Goal: Task Accomplishment & Management: Use online tool/utility

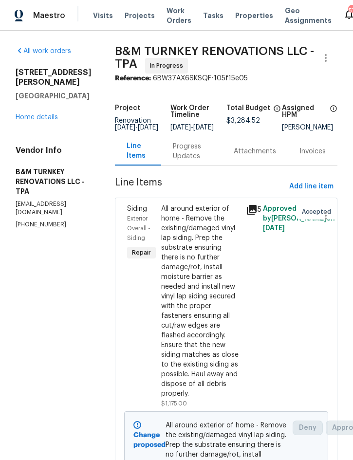
click at [38, 114] on link "Home details" at bounding box center [37, 117] width 42 height 7
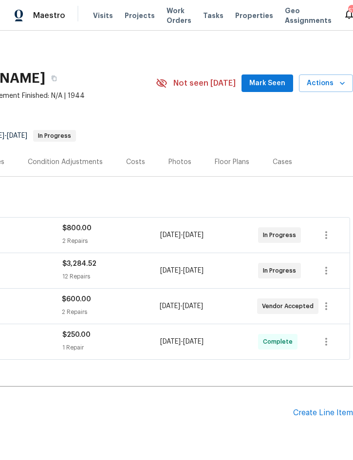
scroll to position [0, 197]
click at [131, 161] on div "Costs" at bounding box center [135, 162] width 19 height 10
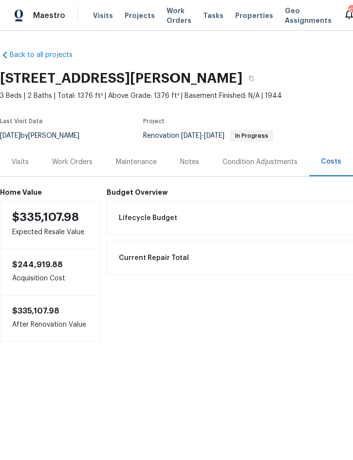
click at [74, 160] on div "Work Orders" at bounding box center [72, 162] width 40 height 10
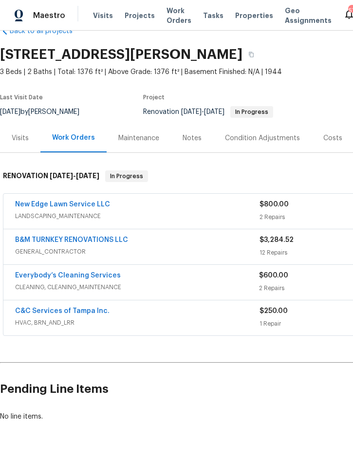
scroll to position [24, 0]
click at [131, 19] on span "Projects" at bounding box center [140, 16] width 30 height 10
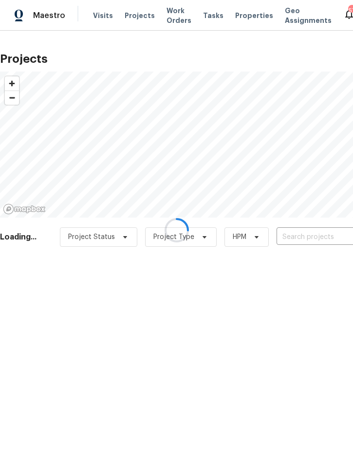
click at [309, 236] on div at bounding box center [176, 230] width 353 height 460
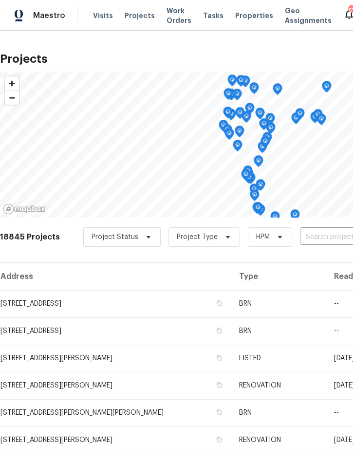
click at [320, 233] on input "text" at bounding box center [355, 237] width 111 height 15
type input "196 whisp"
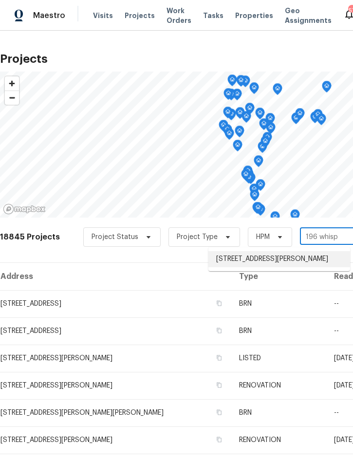
click at [284, 260] on li "196 Whispering Pines Way, Davenport, FL 33837" at bounding box center [279, 259] width 142 height 16
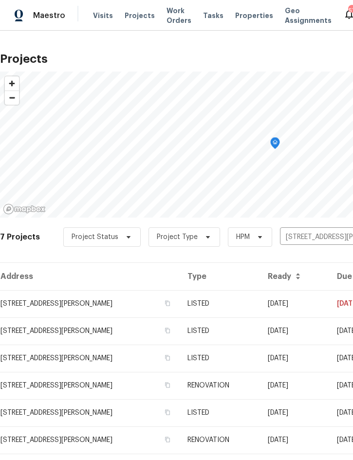
click at [259, 305] on td "LISTED" at bounding box center [220, 303] width 80 height 27
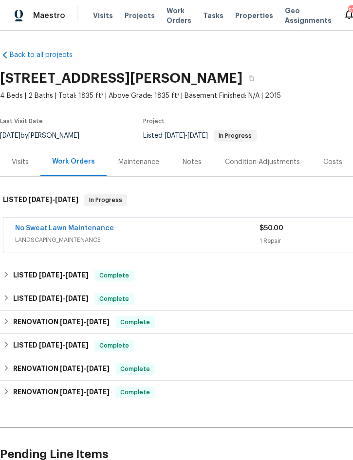
click at [209, 229] on div "No Sweat Lawn Maintenance" at bounding box center [137, 229] width 244 height 12
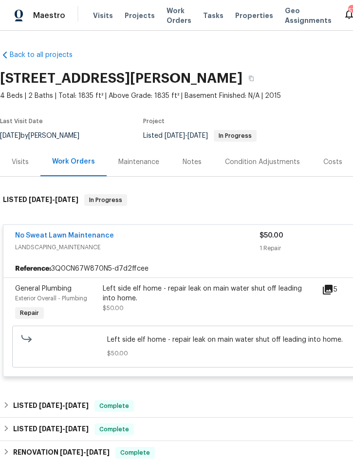
click at [236, 293] on div "Left side elf home - repair leak on main water shut off leading into home." at bounding box center [209, 293] width 213 height 19
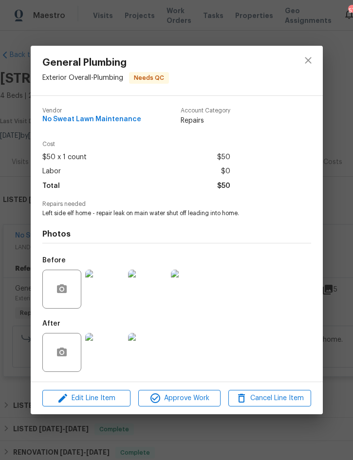
click at [103, 346] on img at bounding box center [104, 352] width 39 height 39
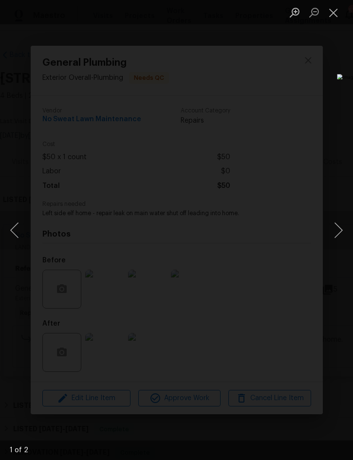
click at [331, 12] on button "Close lightbox" at bounding box center [333, 12] width 19 height 17
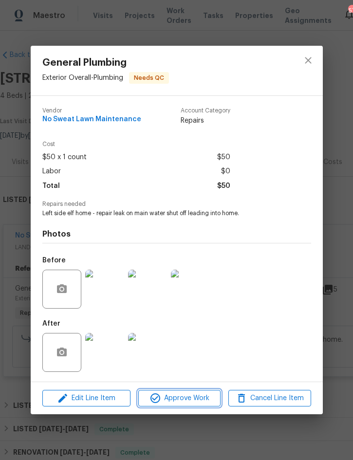
click at [191, 396] on span "Approve Work" at bounding box center [179, 398] width 76 height 12
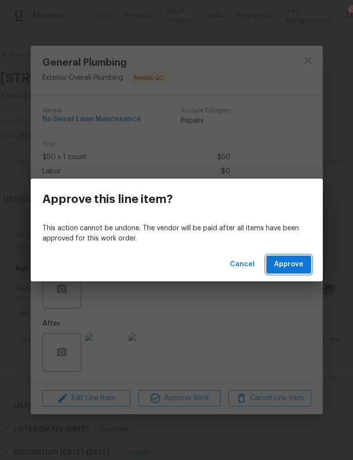
click at [289, 263] on span "Approve" at bounding box center [288, 264] width 29 height 12
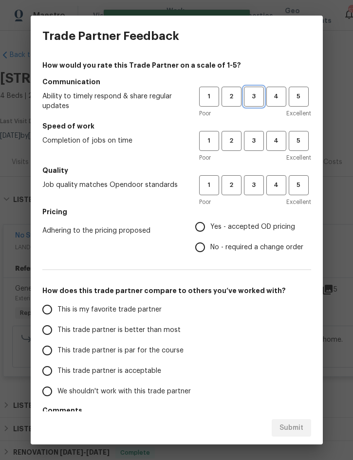
click at [256, 97] on span "3" at bounding box center [254, 96] width 18 height 11
click at [254, 149] on button "3" at bounding box center [254, 141] width 20 height 20
click at [255, 193] on button "3" at bounding box center [254, 185] width 20 height 20
click at [248, 232] on label "Yes - accepted OD pricing" at bounding box center [246, 227] width 113 height 20
click at [210, 232] on input "Yes - accepted OD pricing" at bounding box center [200, 227] width 20 height 20
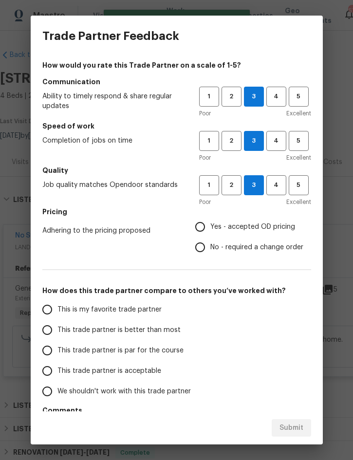
radio input "true"
click at [159, 332] on span "This trade partner is better than most" at bounding box center [118, 330] width 123 height 10
click at [57, 332] on input "This trade partner is better than most" at bounding box center [47, 330] width 20 height 20
click at [296, 425] on span "Submit" at bounding box center [291, 428] width 24 height 12
radio input "true"
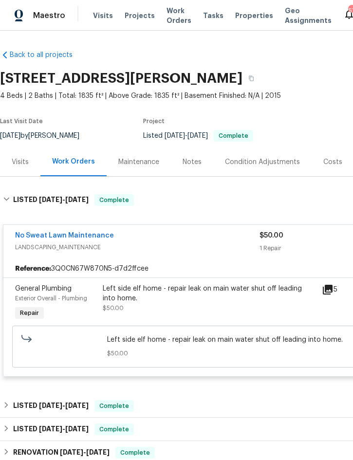
click at [133, 20] on span "Projects" at bounding box center [140, 16] width 30 height 10
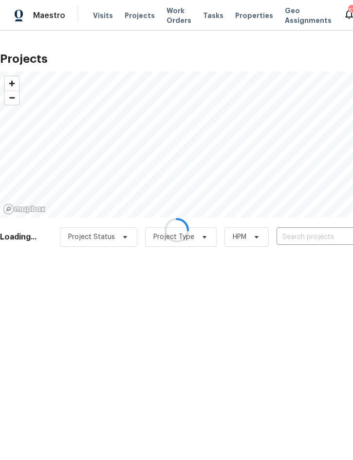
click at [304, 237] on input "text" at bounding box center [331, 237] width 111 height 15
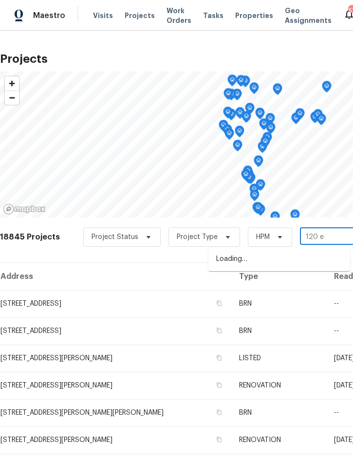
type input "120 e p"
click at [271, 255] on li "120 E Poinsettia St, Lakeland, FL 33803" at bounding box center [279, 259] width 142 height 16
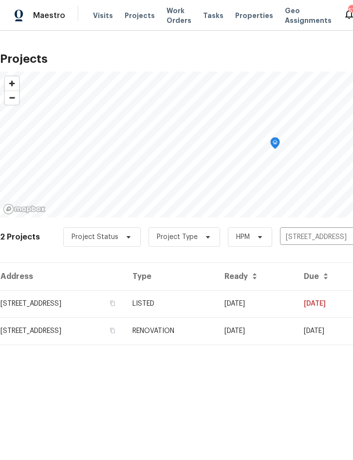
click at [217, 307] on td "LISTED" at bounding box center [171, 303] width 92 height 27
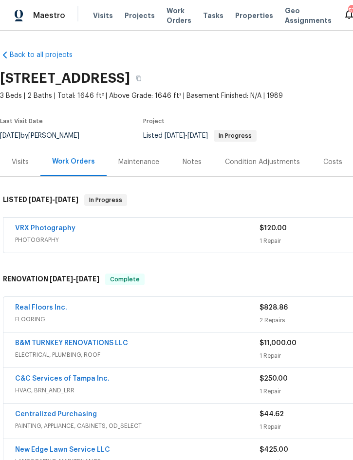
click at [103, 315] on span "FLOORING" at bounding box center [137, 319] width 244 height 10
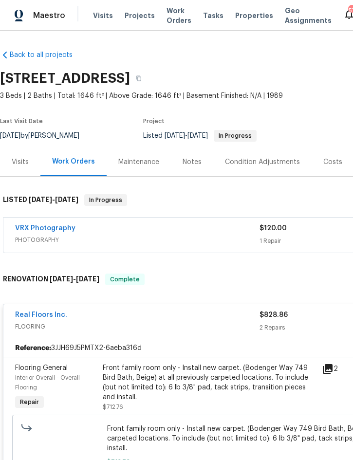
click at [222, 381] on div "Front family room only - Install new carpet. (Bodenger Way 749 Bird Bath, Beige…" at bounding box center [209, 382] width 213 height 39
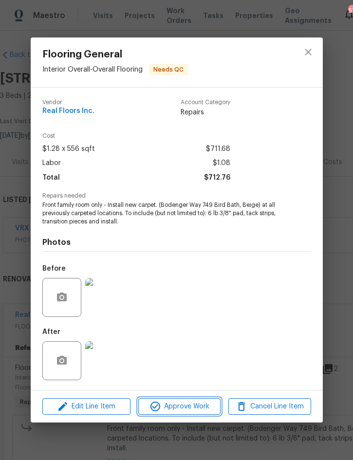
click at [185, 410] on span "Approve Work" at bounding box center [179, 407] width 76 height 12
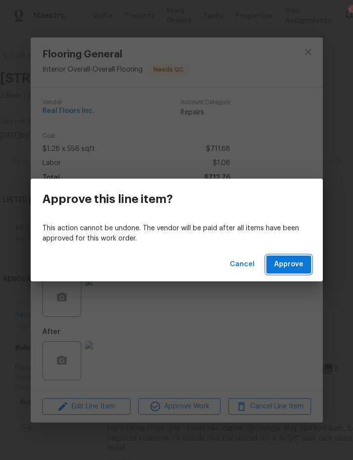
click at [287, 269] on span "Approve" at bounding box center [288, 264] width 29 height 12
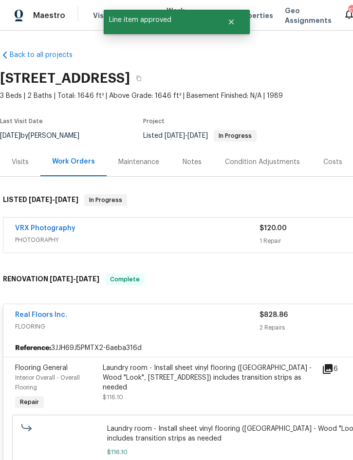
click at [212, 380] on div "Laundry room - Install sheet vinyl flooring (Sugar Valley - Wood "Look", 565 Be…" at bounding box center [209, 377] width 213 height 29
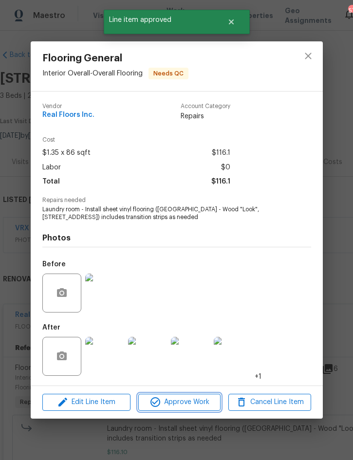
click at [180, 406] on span "Approve Work" at bounding box center [179, 402] width 76 height 12
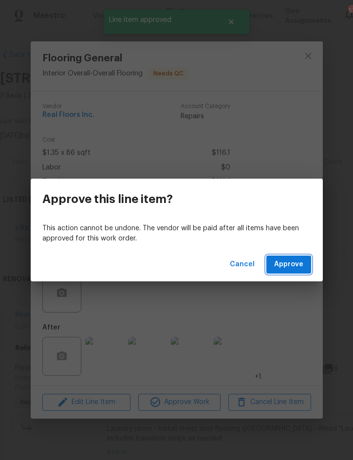
click at [292, 264] on span "Approve" at bounding box center [288, 264] width 29 height 12
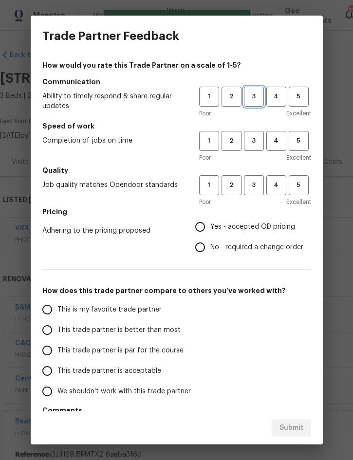
click at [255, 96] on span "3" at bounding box center [254, 96] width 18 height 11
click at [254, 143] on span "3" at bounding box center [254, 140] width 18 height 11
click at [255, 192] on button "3" at bounding box center [254, 185] width 20 height 20
click at [256, 231] on span "Yes - accepted OD pricing" at bounding box center [252, 227] width 85 height 10
click at [210, 231] on input "Yes - accepted OD pricing" at bounding box center [200, 227] width 20 height 20
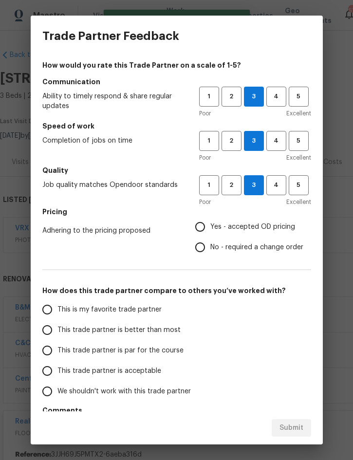
radio input "true"
click at [174, 325] on span "This trade partner is better than most" at bounding box center [118, 330] width 123 height 10
click at [57, 325] on input "This trade partner is better than most" at bounding box center [47, 330] width 20 height 20
click at [287, 430] on span "Submit" at bounding box center [291, 428] width 24 height 12
radio input "true"
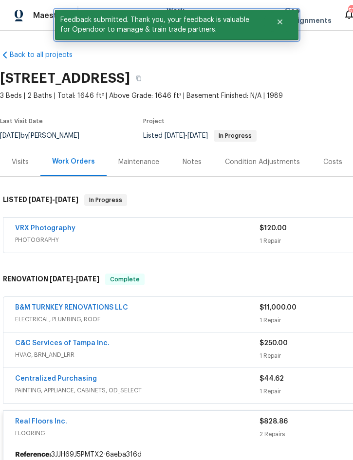
click at [281, 23] on icon "Close" at bounding box center [279, 21] width 5 height 5
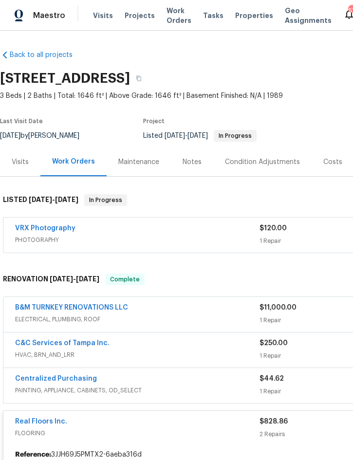
click at [137, 15] on span "Projects" at bounding box center [140, 16] width 30 height 10
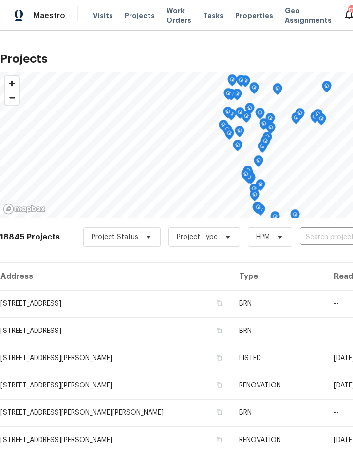
click at [304, 238] on input "text" at bounding box center [355, 237] width 111 height 15
type input "5796 lak"
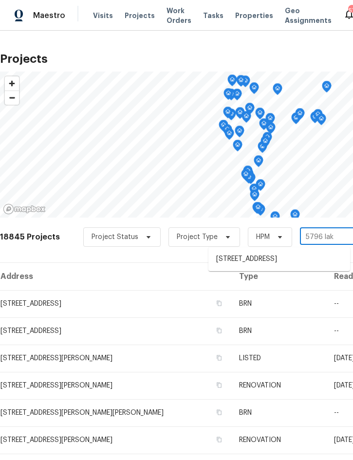
click at [275, 262] on li "5796 Lakeside Landings Blvd, Winter Haven, FL 33881" at bounding box center [279, 259] width 142 height 16
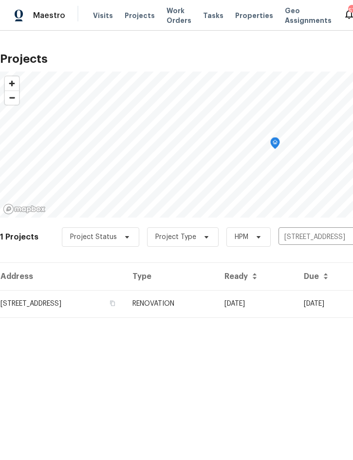
click at [217, 306] on td "RENOVATION" at bounding box center [171, 303] width 92 height 27
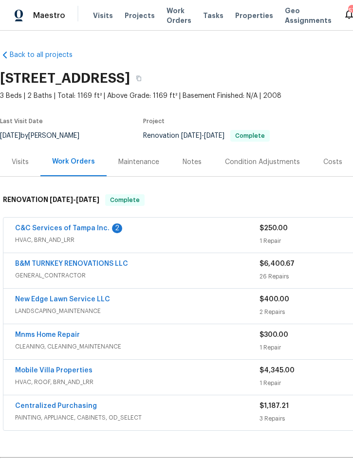
click at [75, 232] on link "C&C Services of Tampa Inc." at bounding box center [62, 228] width 94 height 7
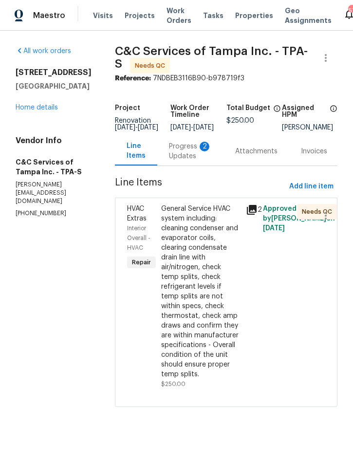
click at [204, 152] on div "Progress Updates 2" at bounding box center [190, 151] width 43 height 19
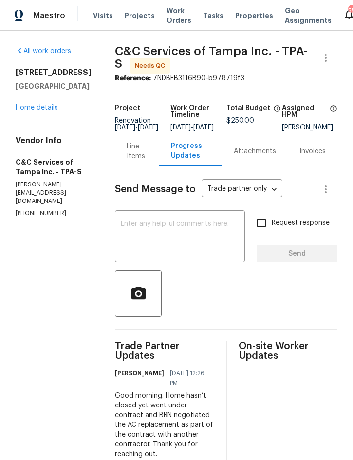
click at [147, 156] on div "Line Items" at bounding box center [137, 151] width 21 height 19
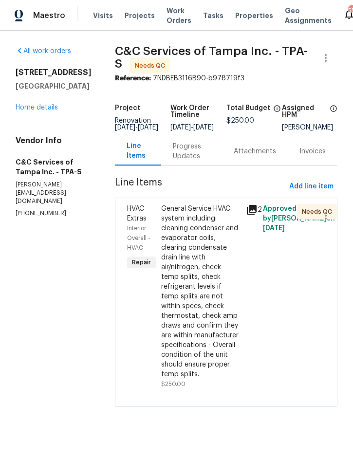
click at [212, 263] on div "General Service HVAC system including: cleaning condenser and evaporator coils,…" at bounding box center [200, 291] width 79 height 175
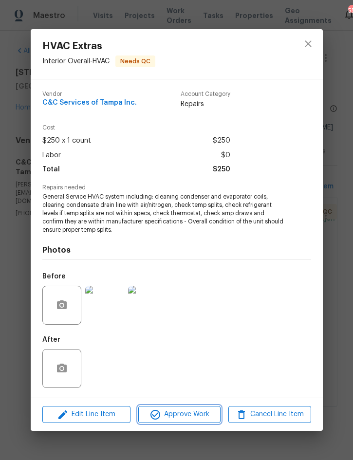
click at [188, 411] on span "Approve Work" at bounding box center [179, 414] width 76 height 12
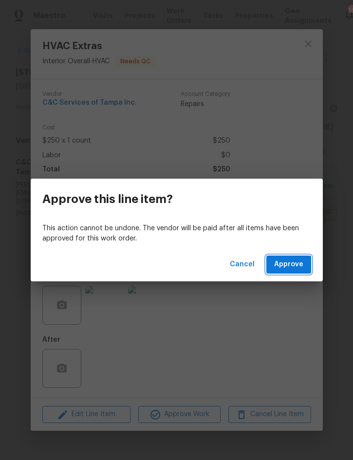
click at [291, 262] on span "Approve" at bounding box center [288, 264] width 29 height 12
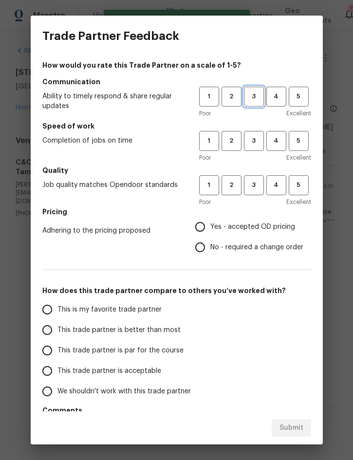
click at [250, 101] on span "3" at bounding box center [254, 96] width 18 height 11
click at [255, 140] on span "3" at bounding box center [254, 140] width 18 height 11
click at [257, 187] on span "3" at bounding box center [254, 185] width 18 height 11
click at [252, 231] on span "Yes - accepted OD pricing" at bounding box center [252, 227] width 85 height 10
click at [210, 231] on input "Yes - accepted OD pricing" at bounding box center [200, 227] width 20 height 20
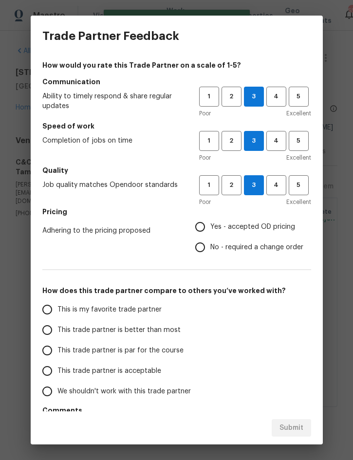
radio input "true"
click at [157, 335] on span "This trade partner is better than most" at bounding box center [118, 330] width 123 height 10
click at [57, 335] on input "This trade partner is better than most" at bounding box center [47, 330] width 20 height 20
click at [291, 429] on span "Submit" at bounding box center [291, 428] width 24 height 12
radio input "true"
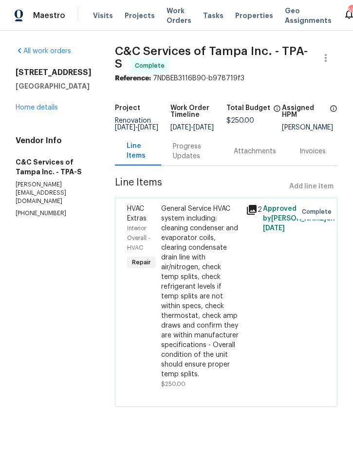
click at [38, 111] on link "Home details" at bounding box center [37, 107] width 42 height 7
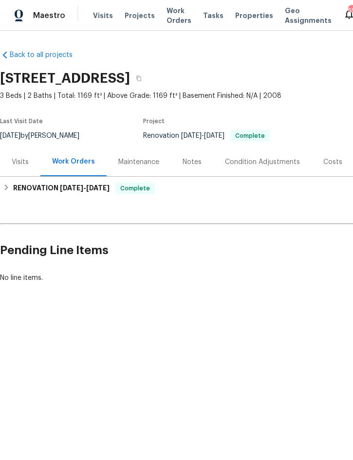
click at [136, 11] on span "Projects" at bounding box center [140, 16] width 30 height 10
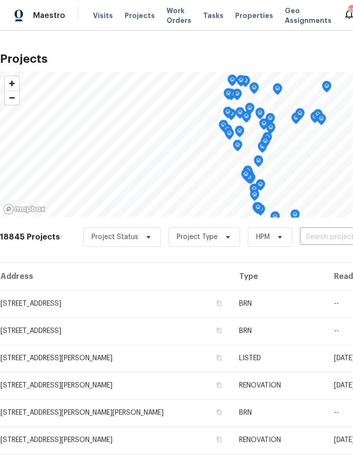
click at [305, 235] on input "text" at bounding box center [355, 237] width 111 height 15
type input "2812 tom"
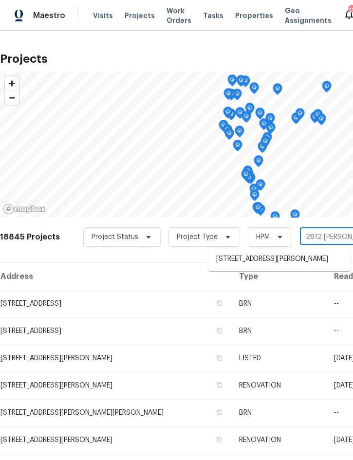
click at [290, 256] on li "2812 Tom Brewer Ln, Plant City, FL 33566" at bounding box center [279, 259] width 142 height 16
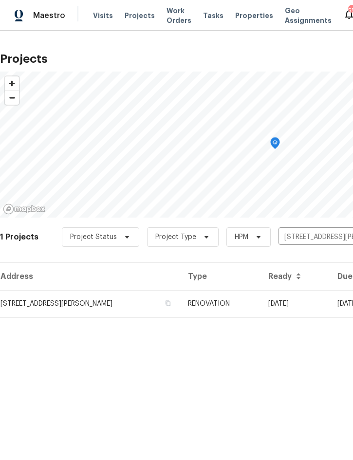
click at [278, 302] on td "[DATE]" at bounding box center [294, 303] width 69 height 27
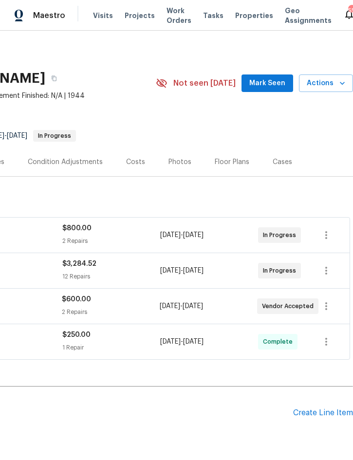
scroll to position [0, 197]
click at [328, 83] on span "Actions" at bounding box center [326, 83] width 38 height 12
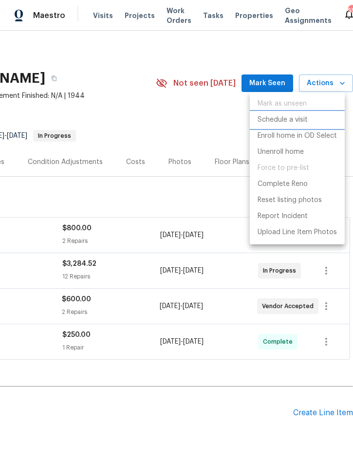
click at [300, 119] on p "Schedule a visit" at bounding box center [282, 120] width 50 height 10
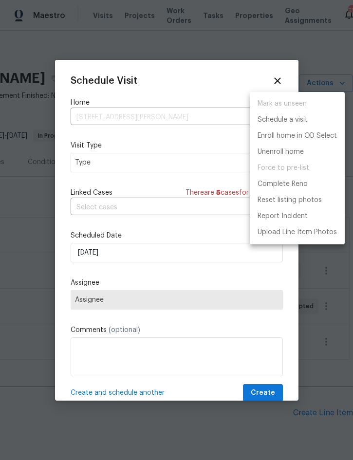
click at [118, 161] on div at bounding box center [176, 230] width 353 height 460
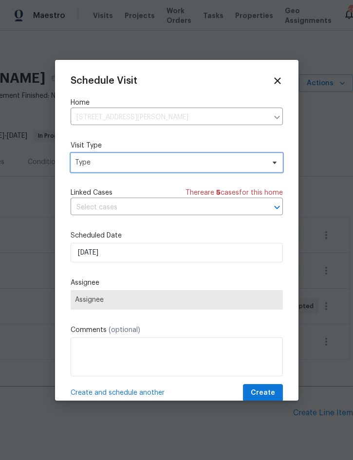
click at [146, 167] on span "Type" at bounding box center [169, 163] width 189 height 10
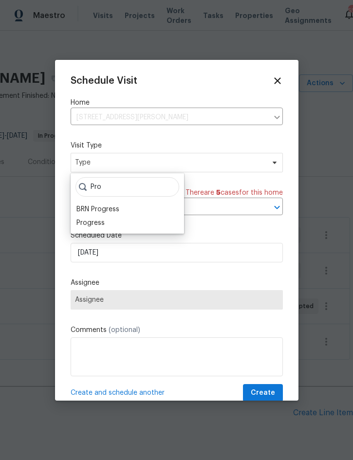
type input "Pro"
click at [97, 224] on div "Progress" at bounding box center [90, 223] width 28 height 10
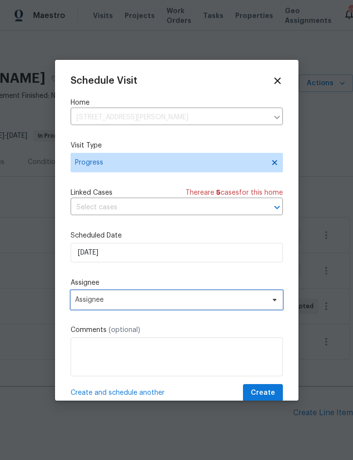
click at [152, 303] on span "Assignee" at bounding box center [170, 300] width 191 height 8
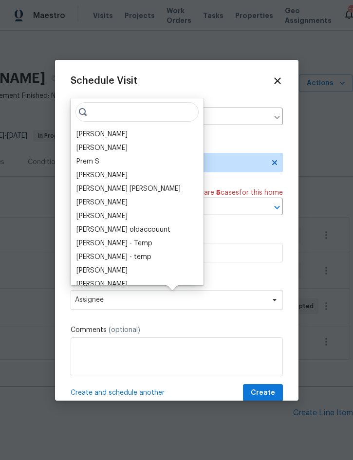
click at [107, 132] on div "[PERSON_NAME]" at bounding box center [101, 134] width 51 height 10
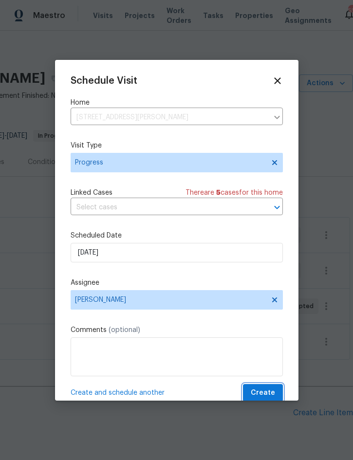
click at [263, 392] on span "Create" at bounding box center [263, 393] width 24 height 12
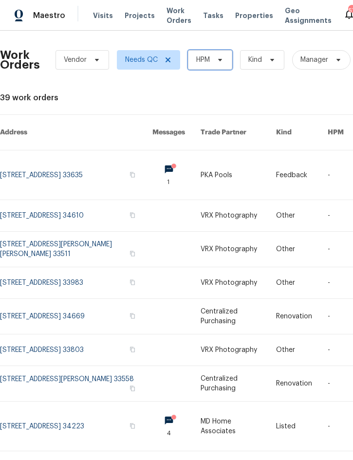
click at [214, 65] on span "HPM" at bounding box center [210, 59] width 44 height 19
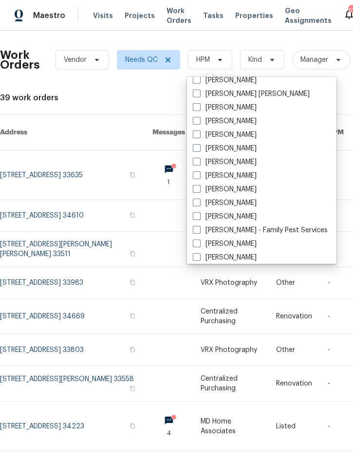
scroll to position [108, 0]
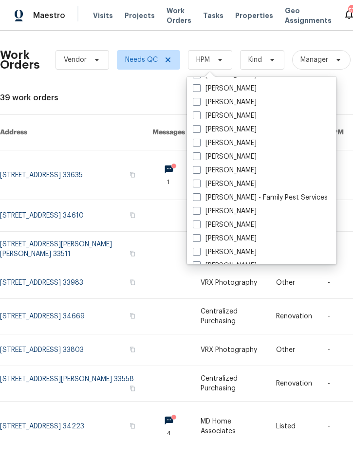
click at [239, 183] on label "[PERSON_NAME]" at bounding box center [225, 184] width 64 height 10
click at [199, 183] on input "[PERSON_NAME]" at bounding box center [196, 182] width 6 height 6
checkbox input "true"
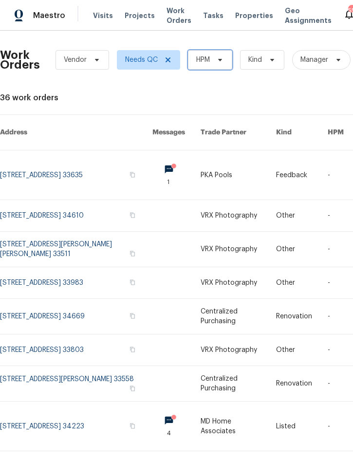
click at [209, 54] on span "HPM" at bounding box center [210, 59] width 44 height 19
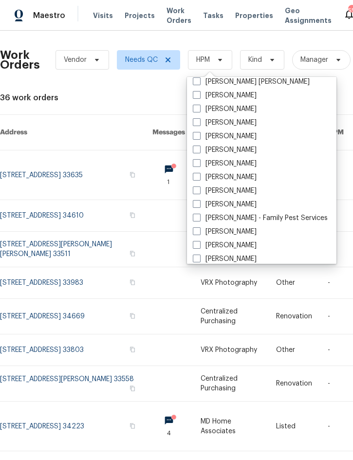
scroll to position [98, 0]
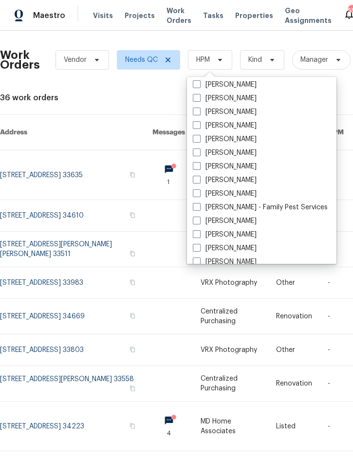
click at [235, 194] on label "[PERSON_NAME]" at bounding box center [225, 194] width 64 height 10
click at [199, 194] on input "[PERSON_NAME]" at bounding box center [196, 192] width 6 height 6
checkbox input "true"
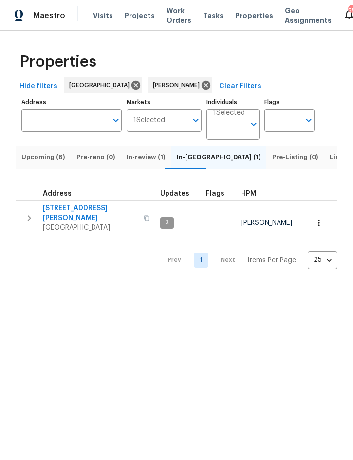
click at [29, 224] on icon "button" at bounding box center [29, 218] width 12 height 12
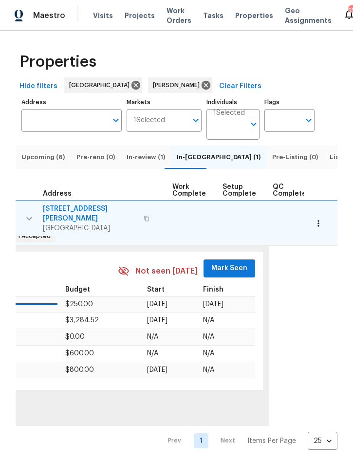
scroll to position [0, 504]
click at [219, 262] on span "Mark Seen" at bounding box center [230, 268] width 36 height 12
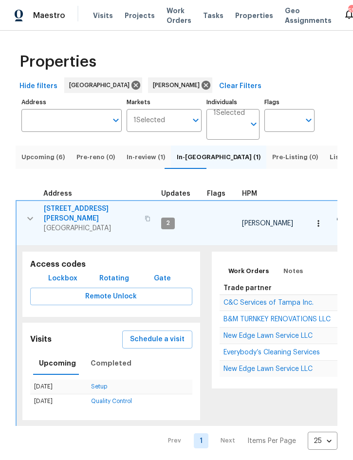
scroll to position [0, 0]
